Goal: Task Accomplishment & Management: Manage account settings

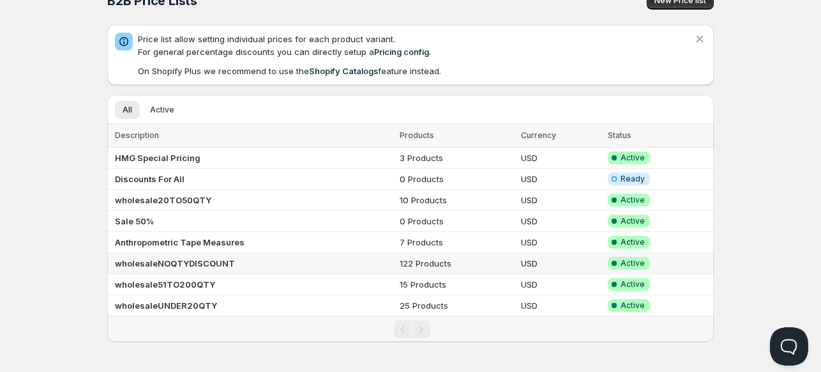
click at [157, 258] on b "wholesaleNOQTYDISCOUNT" at bounding box center [175, 263] width 120 height 10
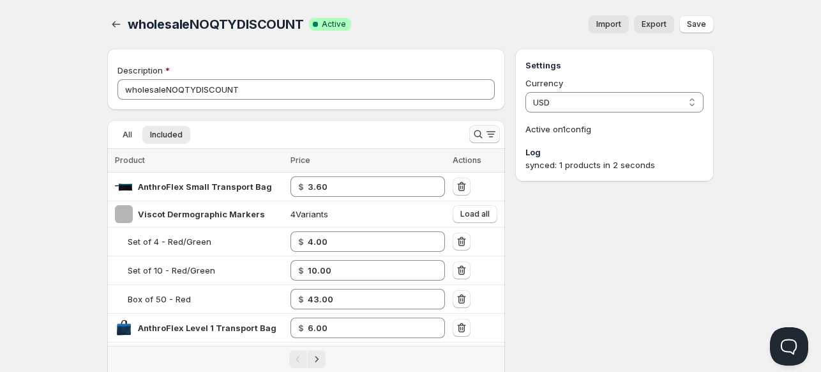
click at [478, 132] on icon "Search and filter results" at bounding box center [478, 134] width 13 height 13
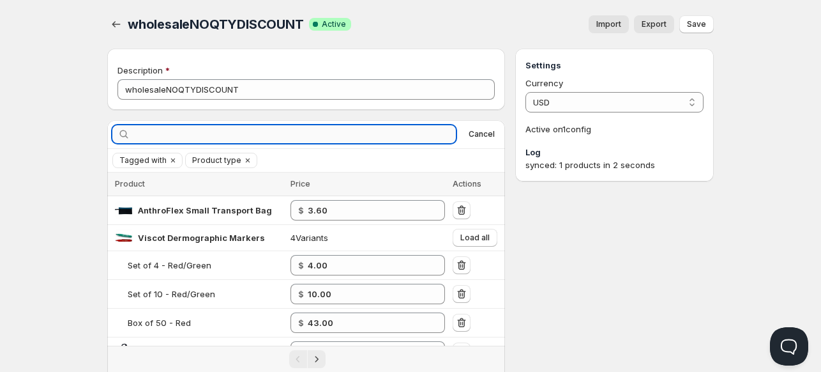
click at [437, 135] on input "text" at bounding box center [294, 134] width 323 height 18
type input "[PERSON_NAME]"
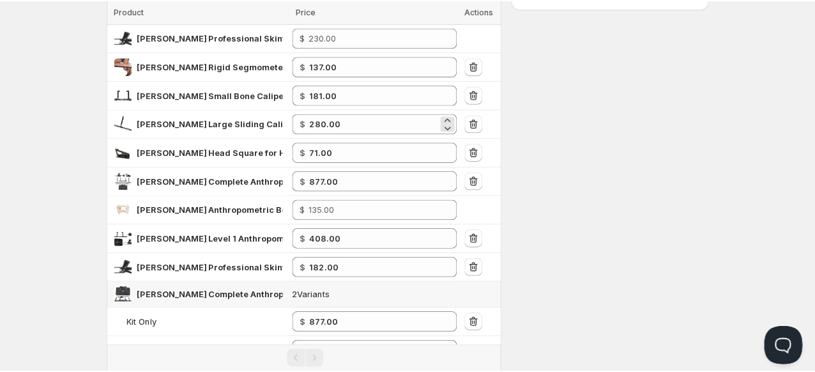
scroll to position [181, 0]
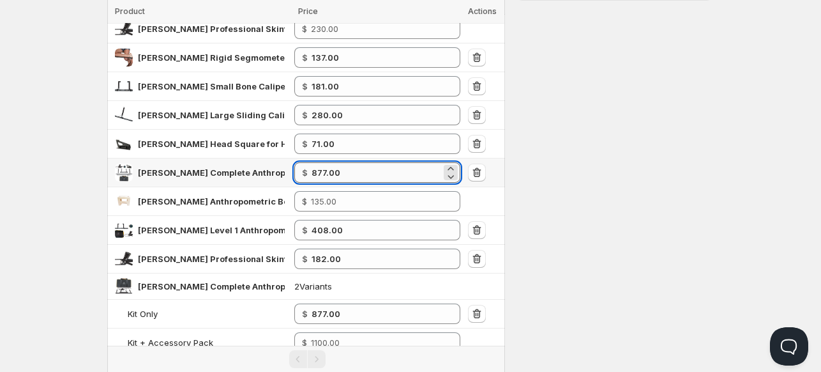
click at [359, 178] on input "877.00" at bounding box center [377, 172] width 130 height 20
type input "8"
type input "904.00"
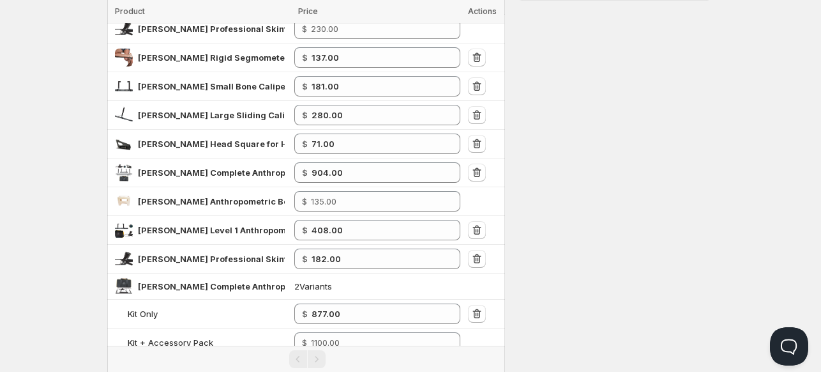
click at [586, 178] on div "Settings Currency USD USD Active on 1 config Log synced: 1 products in 2 seconds" at bounding box center [614, 139] width 199 height 544
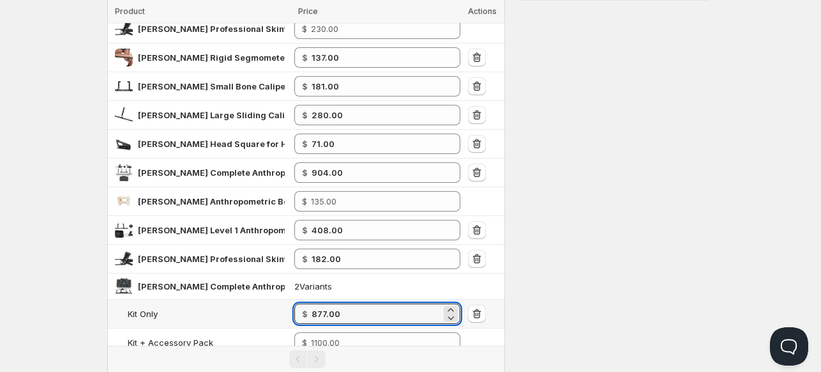
drag, startPoint x: 353, startPoint y: 313, endPoint x: 279, endPoint y: 310, distance: 73.5
click at [279, 310] on tr "Kit Only $ 877.00" at bounding box center [306, 314] width 398 height 29
type input "904"
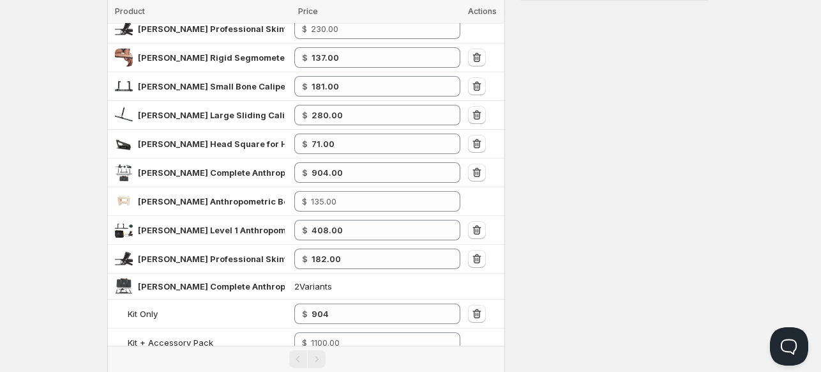
click at [630, 277] on div "Settings Currency USD USD Active on 1 config Log synced: 1 products in 2 seconds" at bounding box center [614, 139] width 199 height 544
click at [574, 230] on div "Settings Currency USD USD Active on 1 config Log synced: 1 products in 2 seconds" at bounding box center [614, 139] width 199 height 544
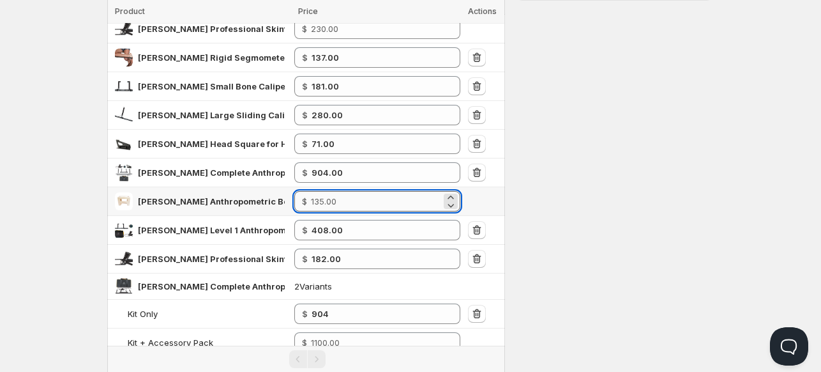
click at [335, 201] on input "number" at bounding box center [376, 201] width 130 height 20
click at [328, 201] on input "number" at bounding box center [376, 201] width 130 height 20
type input "112.00"
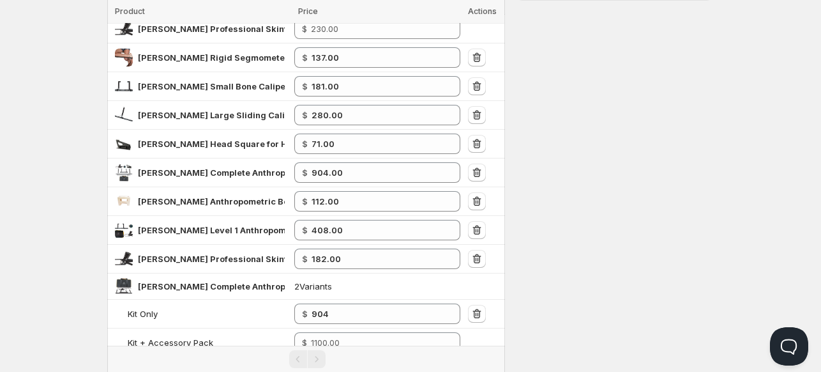
click at [570, 222] on div "Settings Currency USD USD Active on 1 config Log synced: 1 products in 2 seconds" at bounding box center [614, 139] width 199 height 544
